Goal: Information Seeking & Learning: Learn about a topic

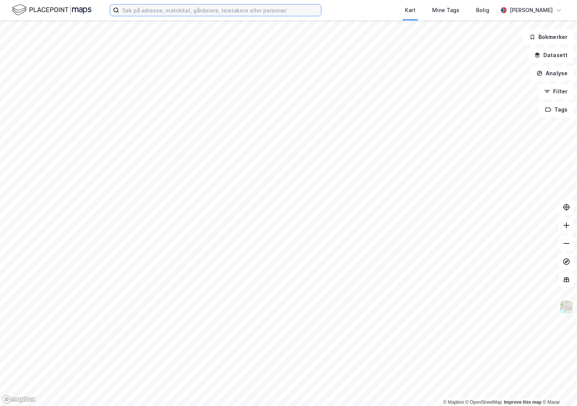
click at [152, 12] on input at bounding box center [220, 10] width 202 height 11
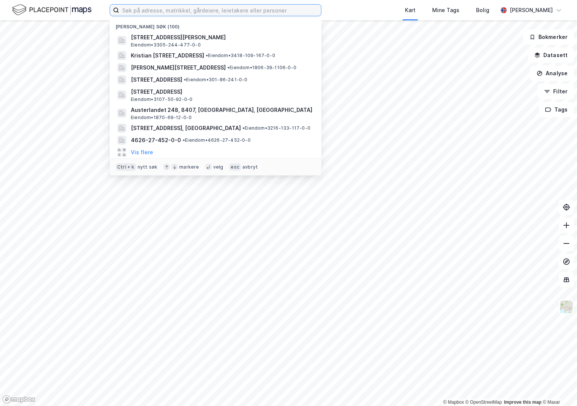
paste input "4601-167/888/0/8"
type input "4601-167/888/0/8"
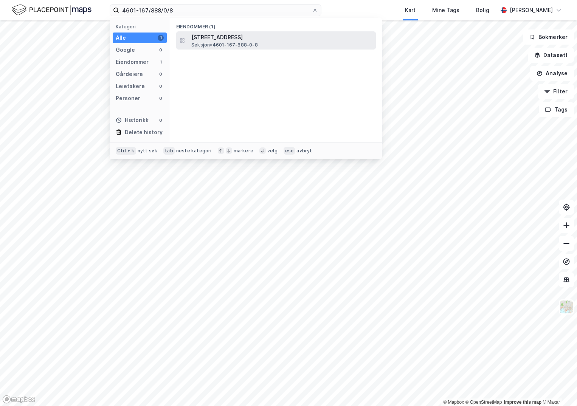
click at [218, 45] on span "Seksjon • 4601-167-888-0-8" at bounding box center [224, 45] width 67 height 6
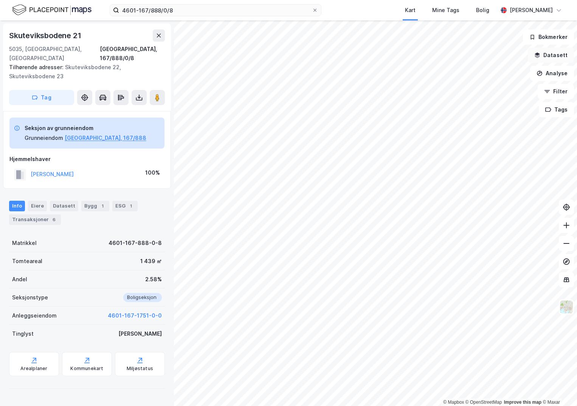
click at [562, 54] on button "Datasett" at bounding box center [551, 55] width 46 height 15
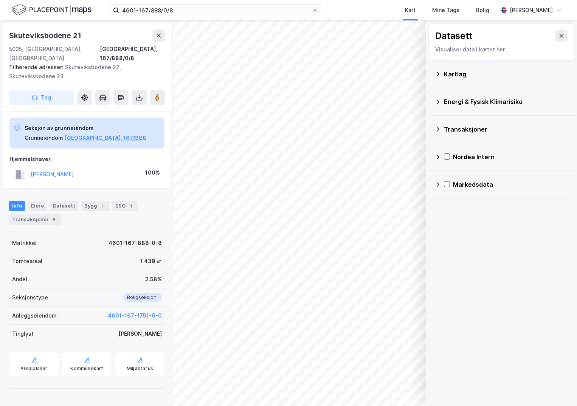
click at [439, 74] on icon at bounding box center [438, 74] width 3 height 4
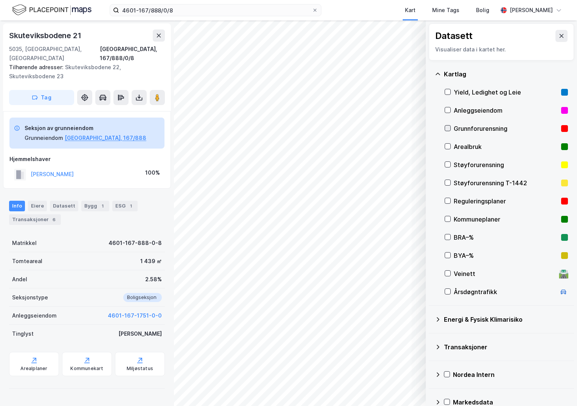
click at [446, 127] on icon at bounding box center [447, 127] width 5 height 5
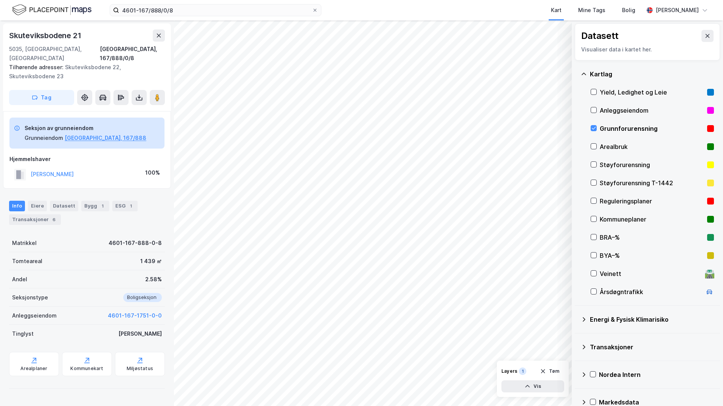
scroll to position [13, 0]
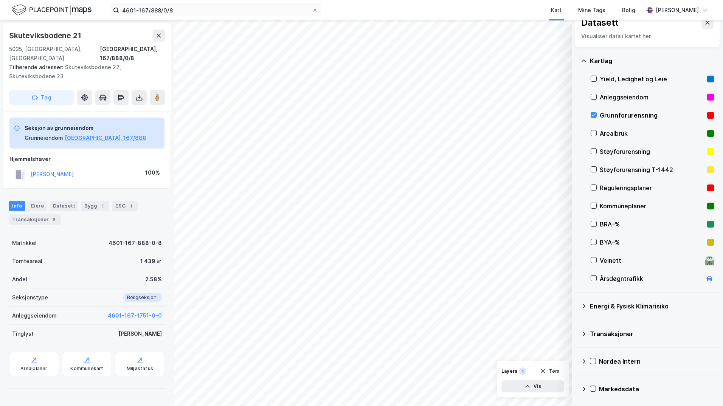
click at [576, 305] on icon at bounding box center [584, 306] width 6 height 6
click at [576, 322] on icon at bounding box center [602, 323] width 5 height 5
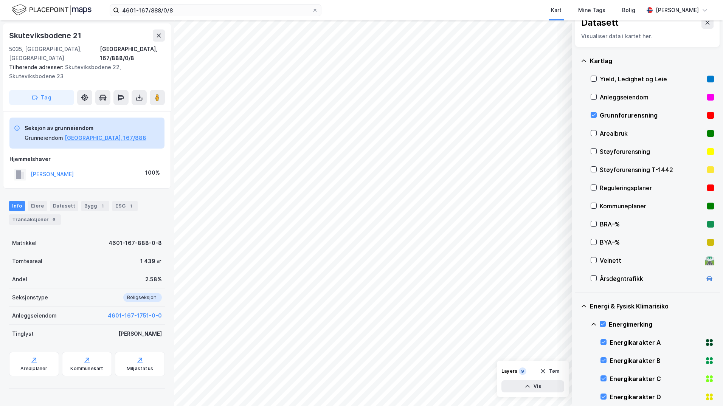
click at [576, 323] on icon at bounding box center [593, 324] width 6 height 6
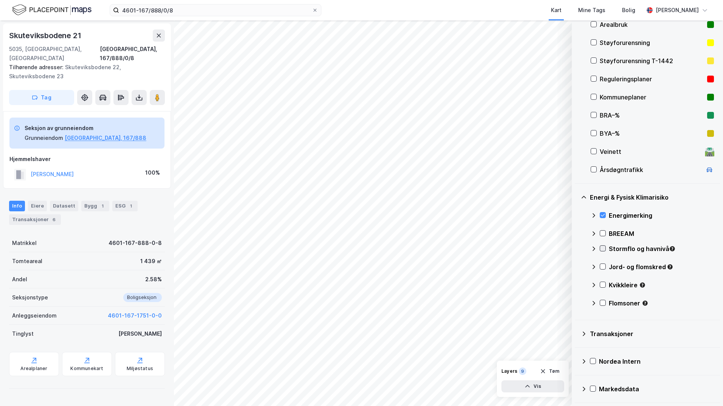
click at [576, 249] on icon at bounding box center [603, 248] width 4 height 3
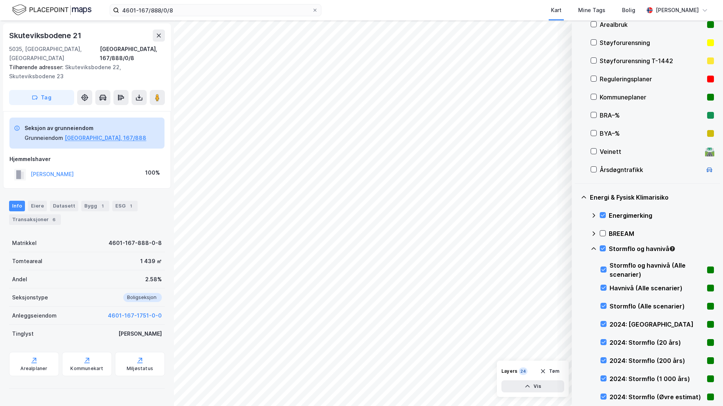
click at [576, 248] on icon at bounding box center [593, 248] width 5 height 3
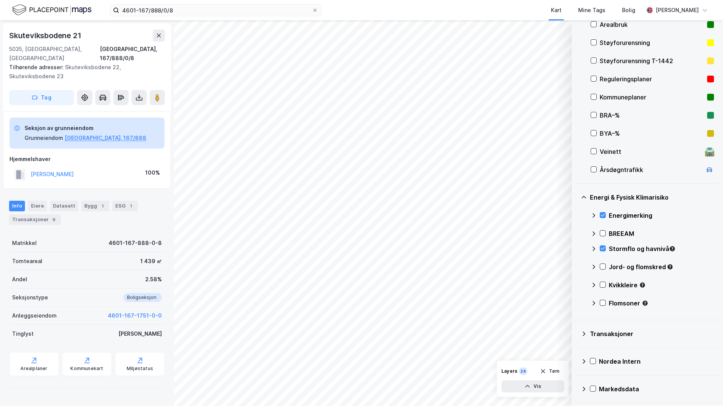
click at [576, 249] on icon at bounding box center [593, 249] width 6 height 6
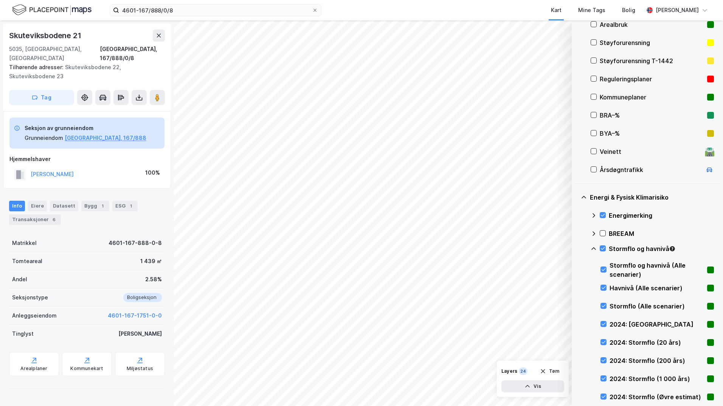
click at [576, 245] on div "Stormflo og havnivå" at bounding box center [651, 252] width 123 height 18
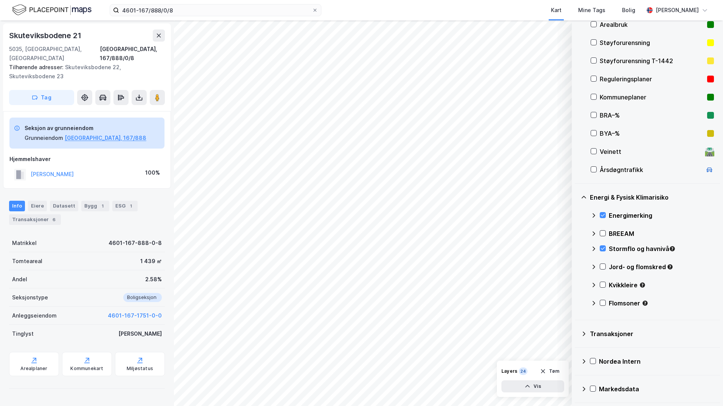
click at [576, 248] on icon at bounding box center [593, 249] width 6 height 6
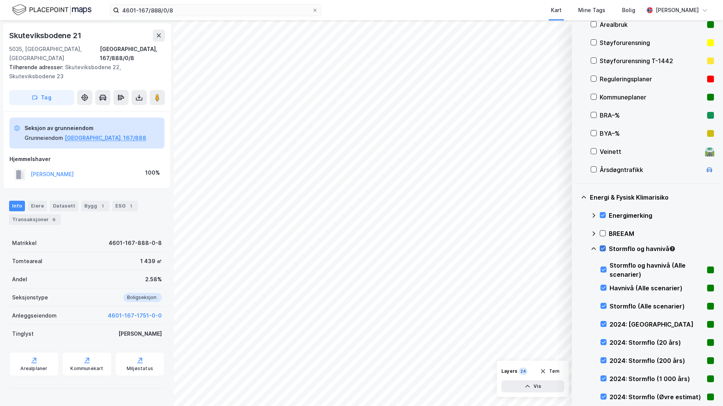
click at [576, 250] on icon at bounding box center [602, 248] width 5 height 5
click at [576, 341] on icon at bounding box center [603, 341] width 5 height 5
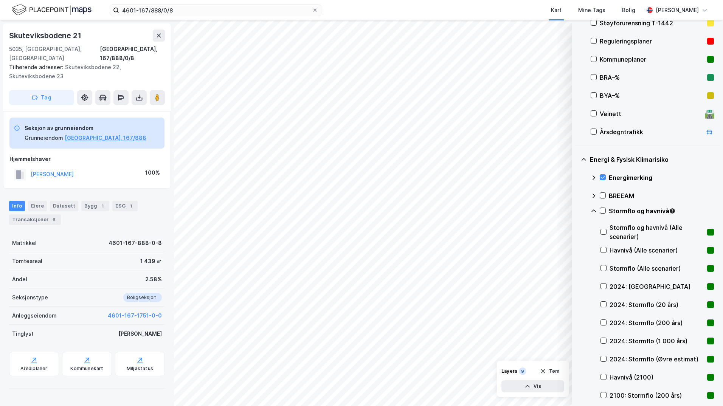
scroll to position [198, 0]
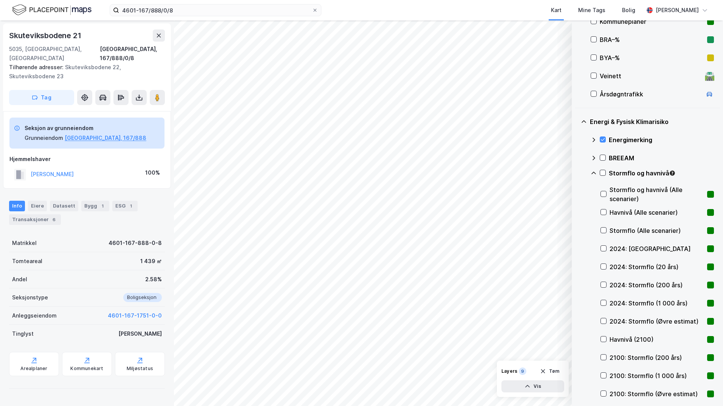
click at [576, 358] on div "2100: Stormflo (200 års)" at bounding box center [656, 357] width 113 height 18
click at [576, 171] on icon at bounding box center [593, 173] width 6 height 6
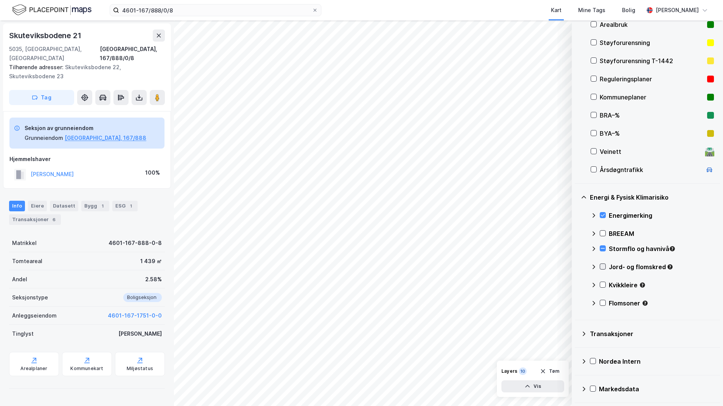
click at [576, 267] on icon at bounding box center [602, 266] width 5 height 5
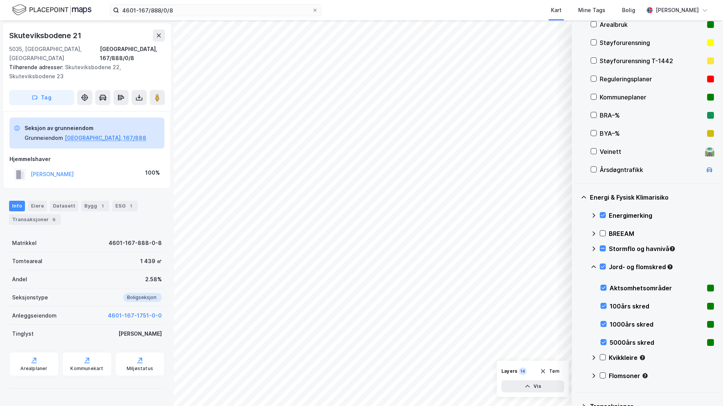
scroll to position [195, 0]
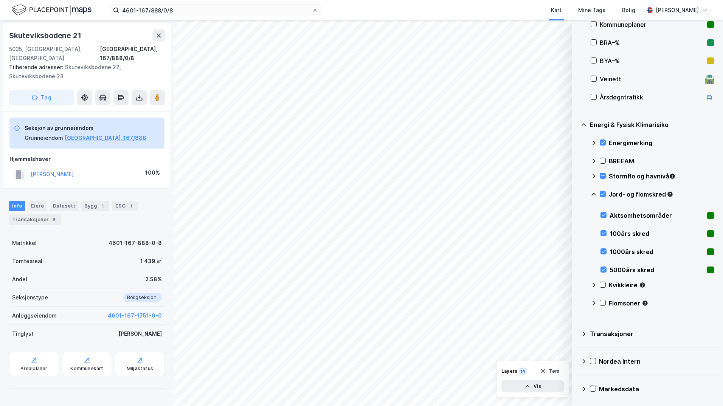
click at [576, 194] on icon at bounding box center [593, 194] width 5 height 3
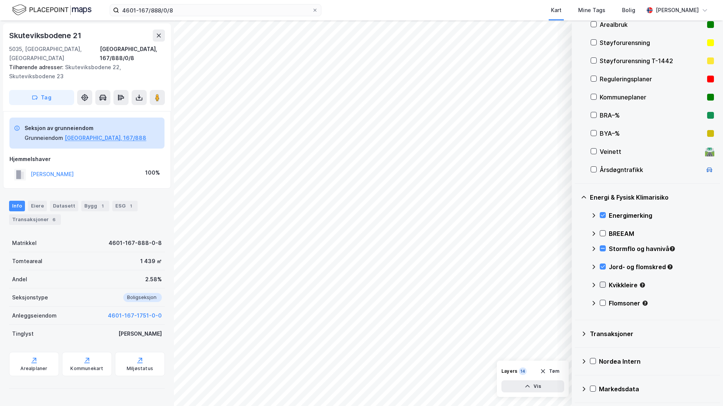
click at [576, 285] on icon at bounding box center [602, 284] width 5 height 5
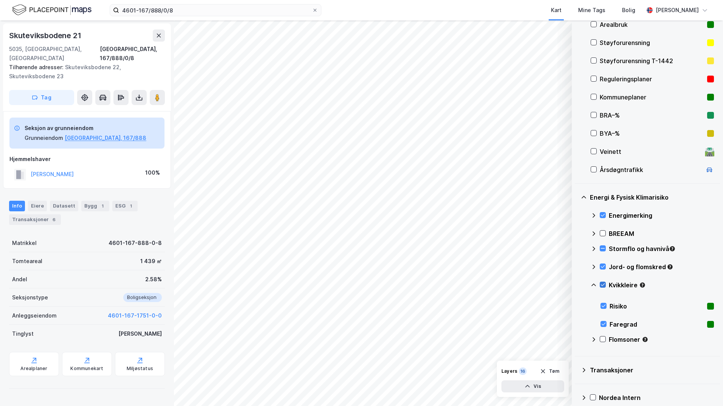
scroll to position [158, 0]
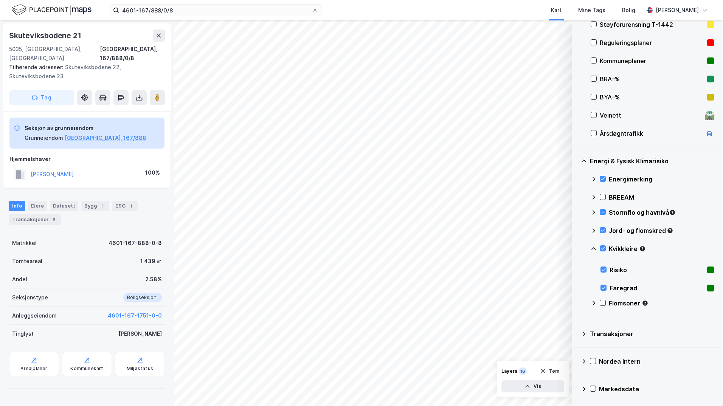
click at [576, 247] on icon at bounding box center [593, 249] width 6 height 6
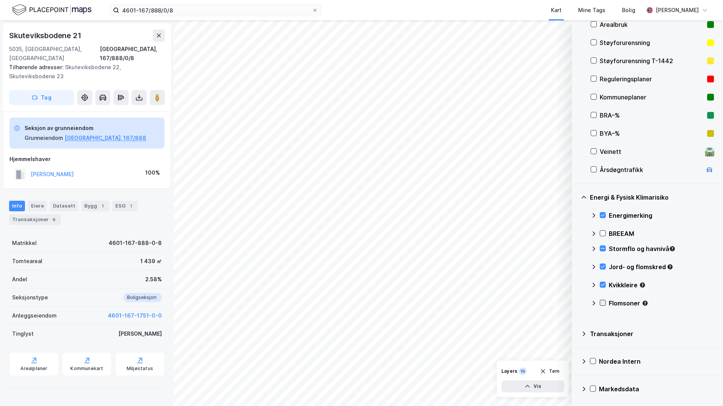
click at [576, 302] on icon at bounding box center [602, 302] width 5 height 5
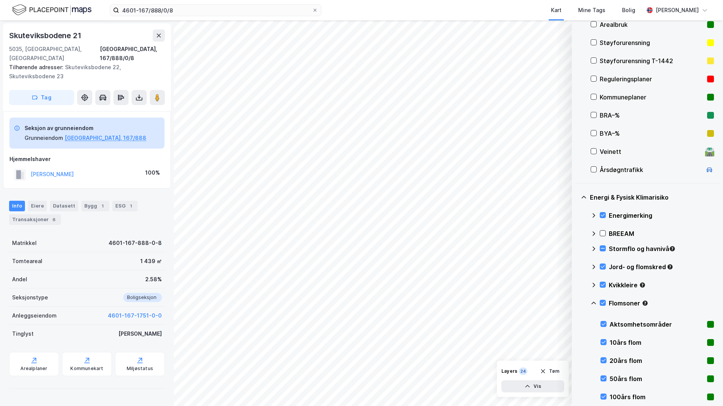
scroll to position [198, 0]
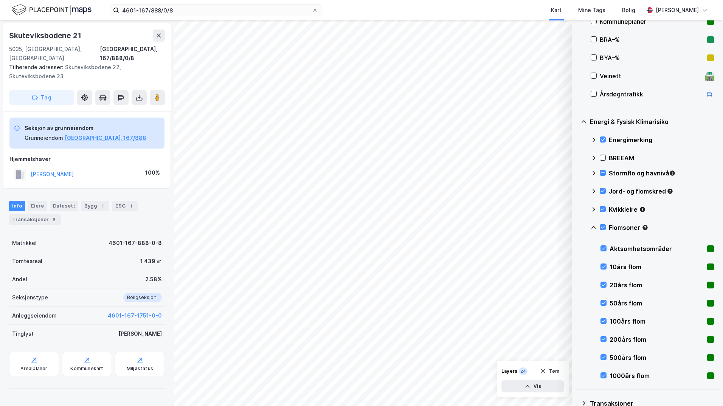
click at [576, 228] on icon at bounding box center [593, 228] width 6 height 6
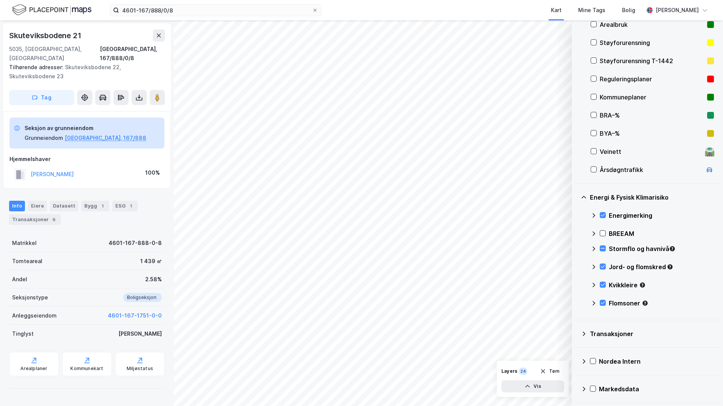
scroll to position [84, 0]
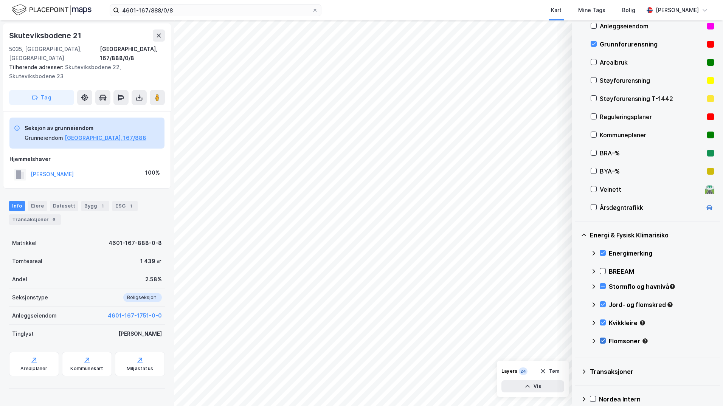
click at [576, 342] on icon at bounding box center [602, 340] width 5 height 5
click at [576, 286] on icon at bounding box center [603, 286] width 4 height 0
click at [576, 340] on icon at bounding box center [603, 340] width 4 height 3
click at [576, 340] on icon at bounding box center [593, 340] width 5 height 3
click at [576, 285] on icon at bounding box center [602, 285] width 5 height 5
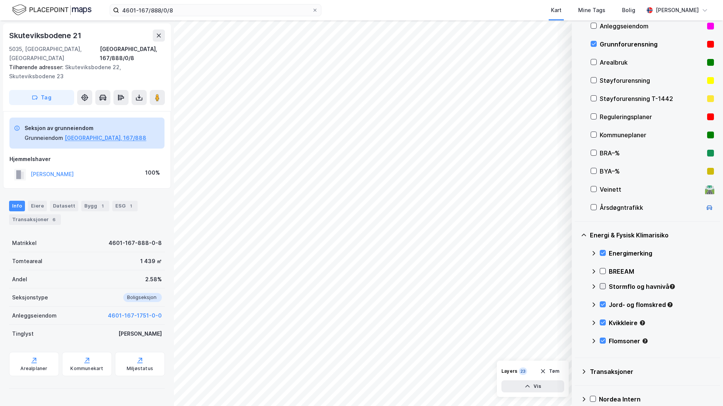
click at [576, 284] on icon at bounding box center [602, 285] width 5 height 5
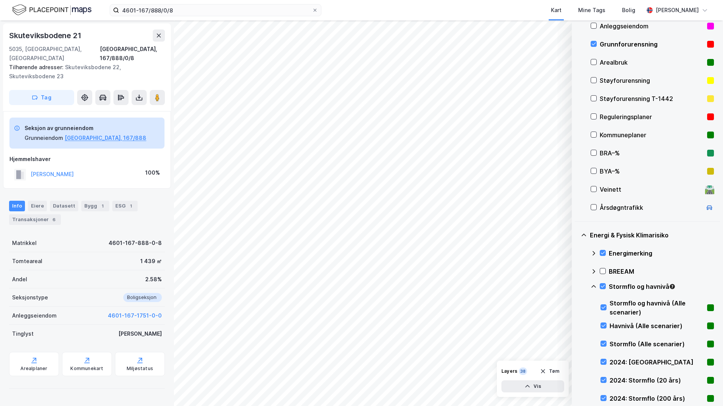
click at [576, 287] on icon at bounding box center [593, 286] width 6 height 6
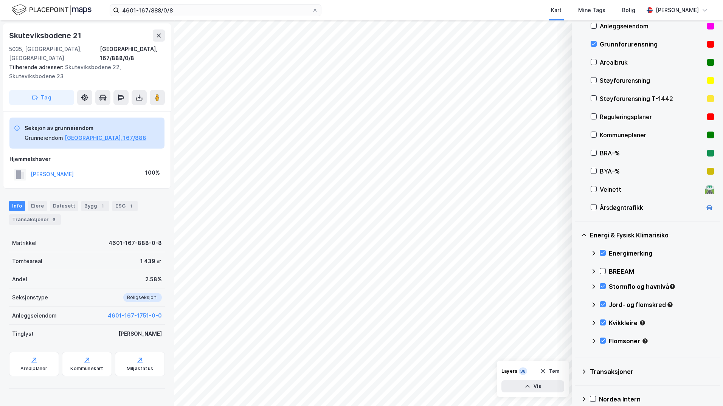
scroll to position [46, 0]
